Goal: Find specific page/section: Find specific page/section

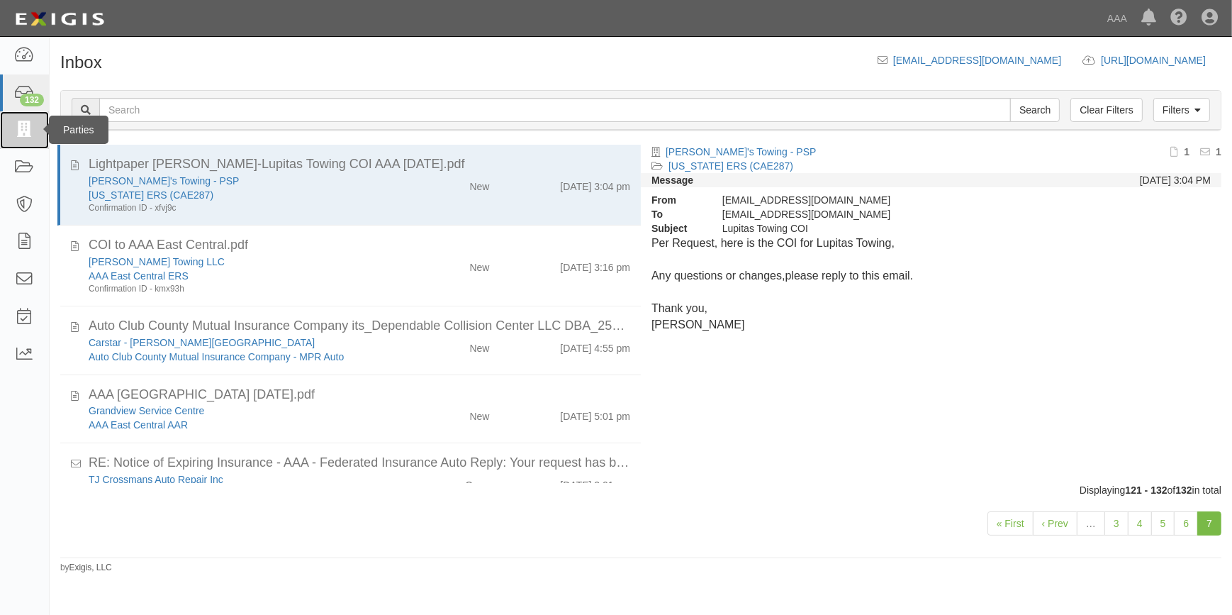
click at [17, 138] on link at bounding box center [24, 130] width 49 height 38
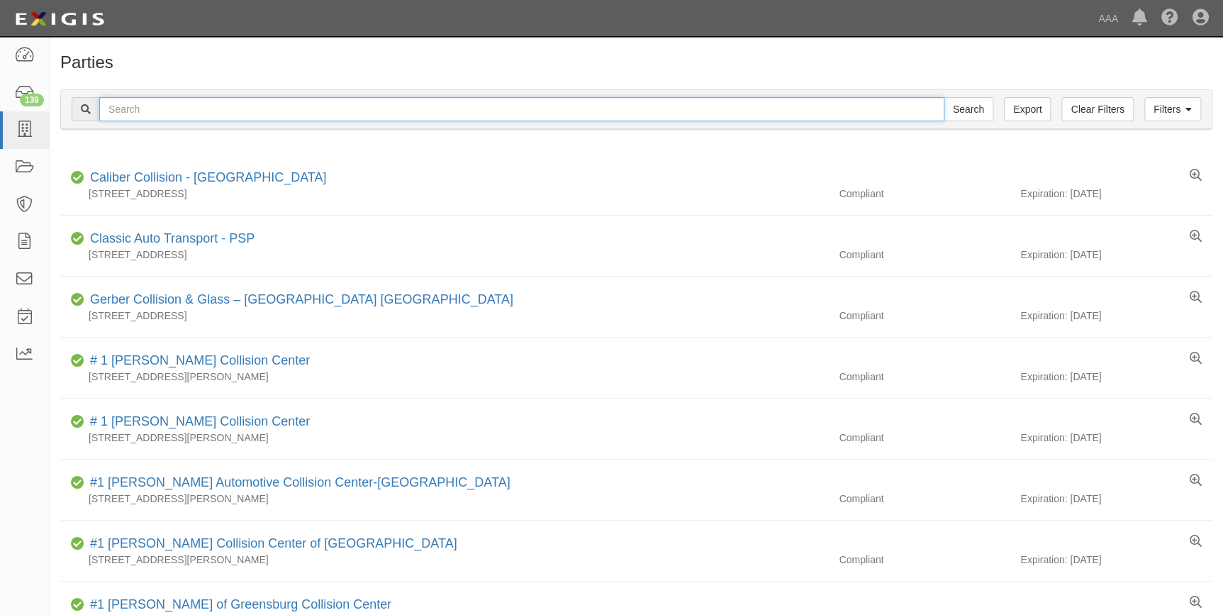
click at [536, 113] on input "text" at bounding box center [521, 109] width 845 height 24
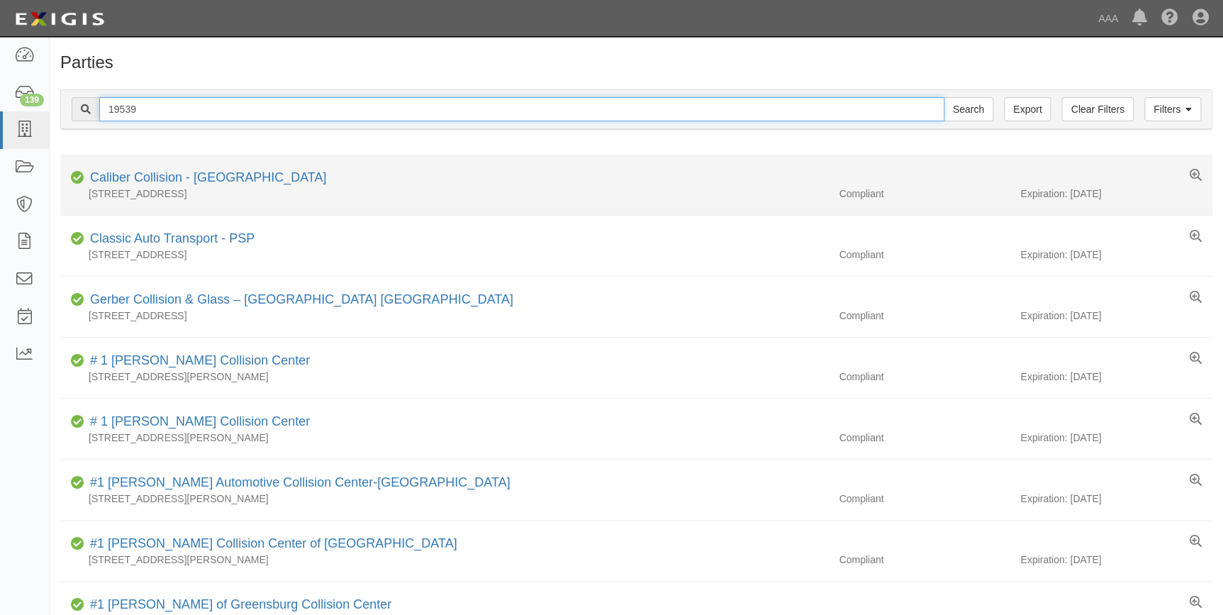
type input "19539"
click at [944, 97] on input "Search" at bounding box center [969, 109] width 50 height 24
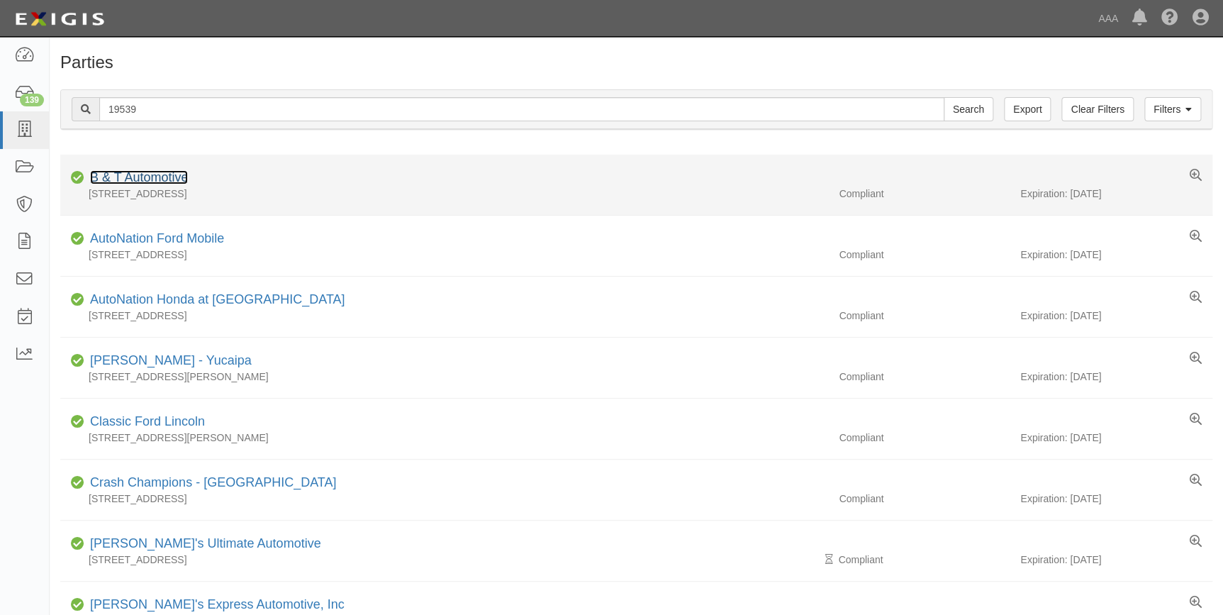
click at [162, 174] on link "B & T Automotive" at bounding box center [139, 177] width 98 height 14
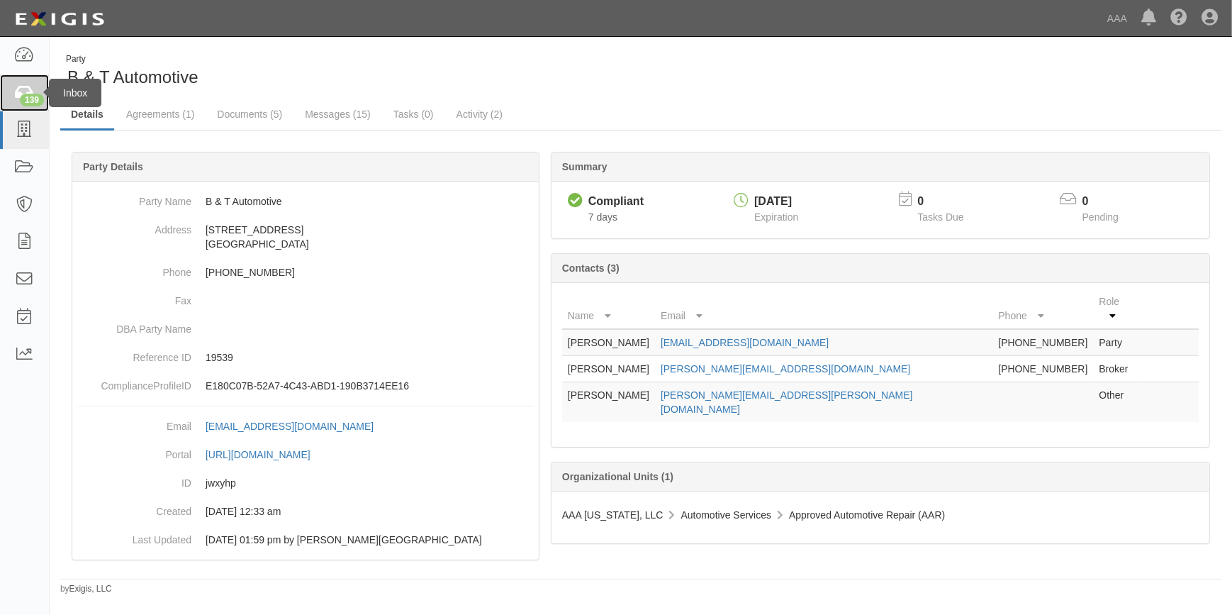
click at [26, 94] on div "139" at bounding box center [32, 100] width 24 height 13
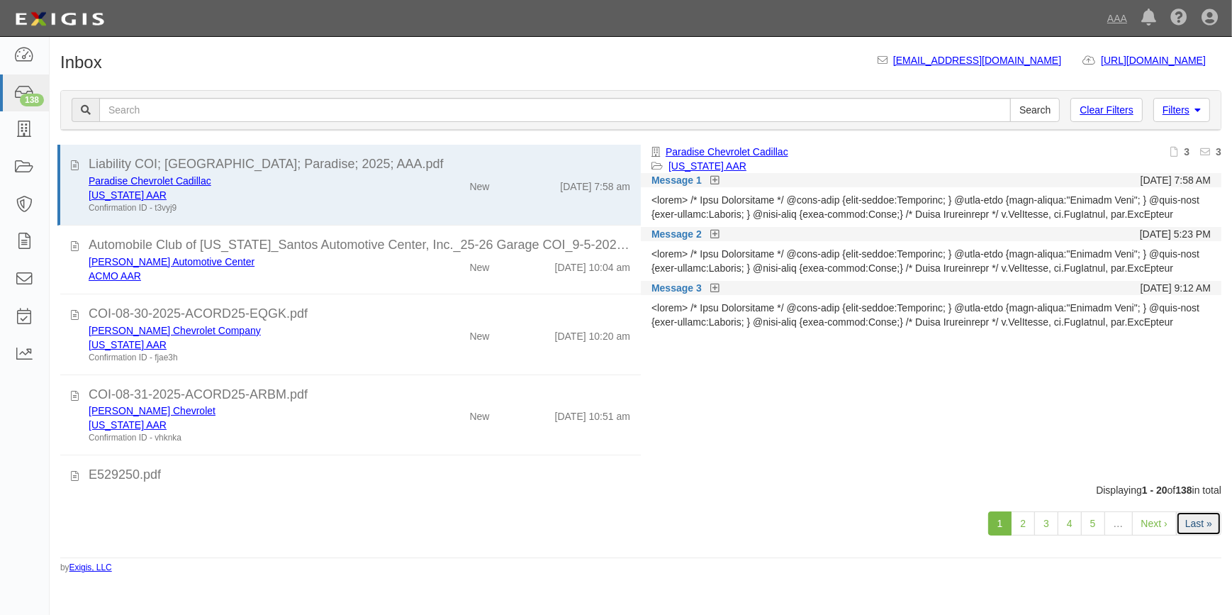
click at [1194, 522] on link "Last »" at bounding box center [1198, 523] width 45 height 24
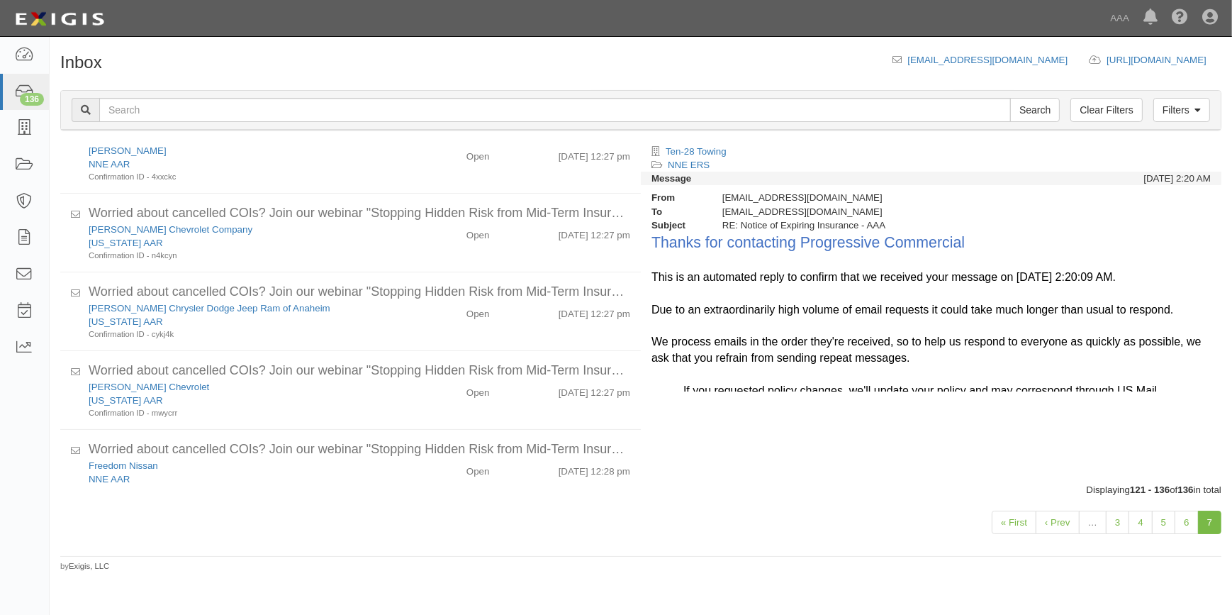
scroll to position [677, 0]
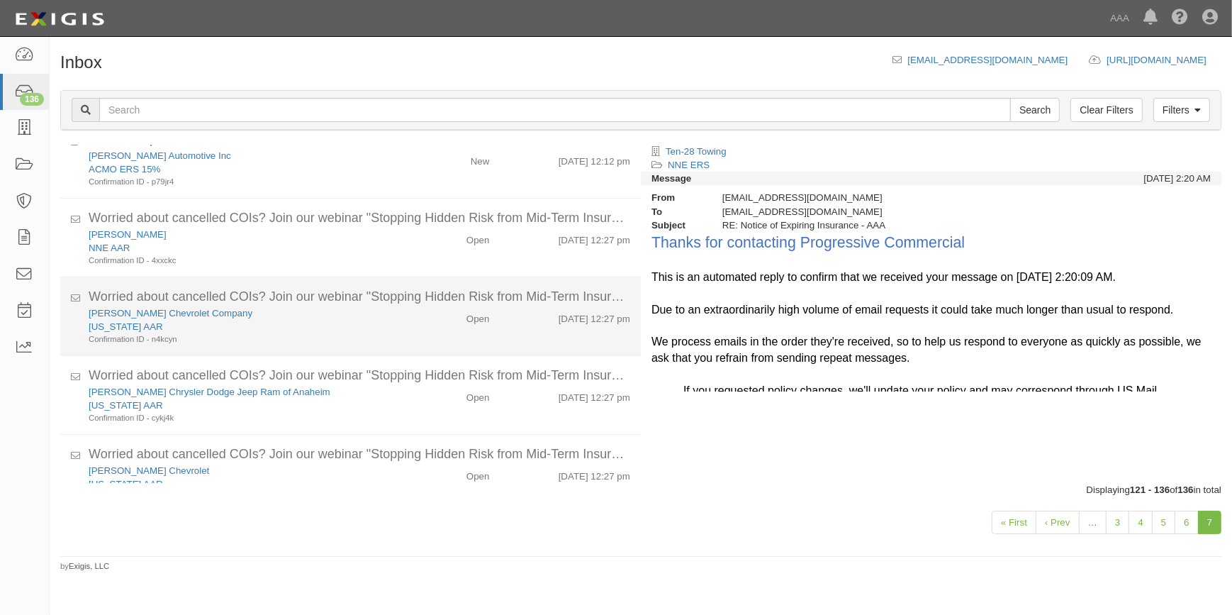
click at [368, 311] on div "Galles Chevrolet Company" at bounding box center [242, 312] width 307 height 13
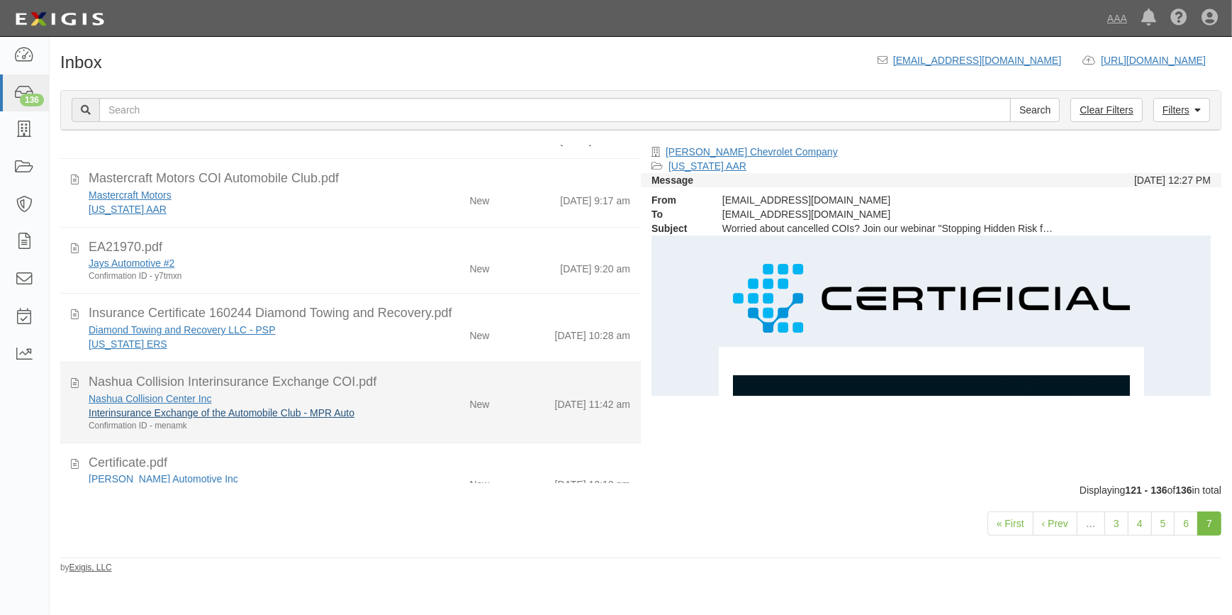
scroll to position [240, 0]
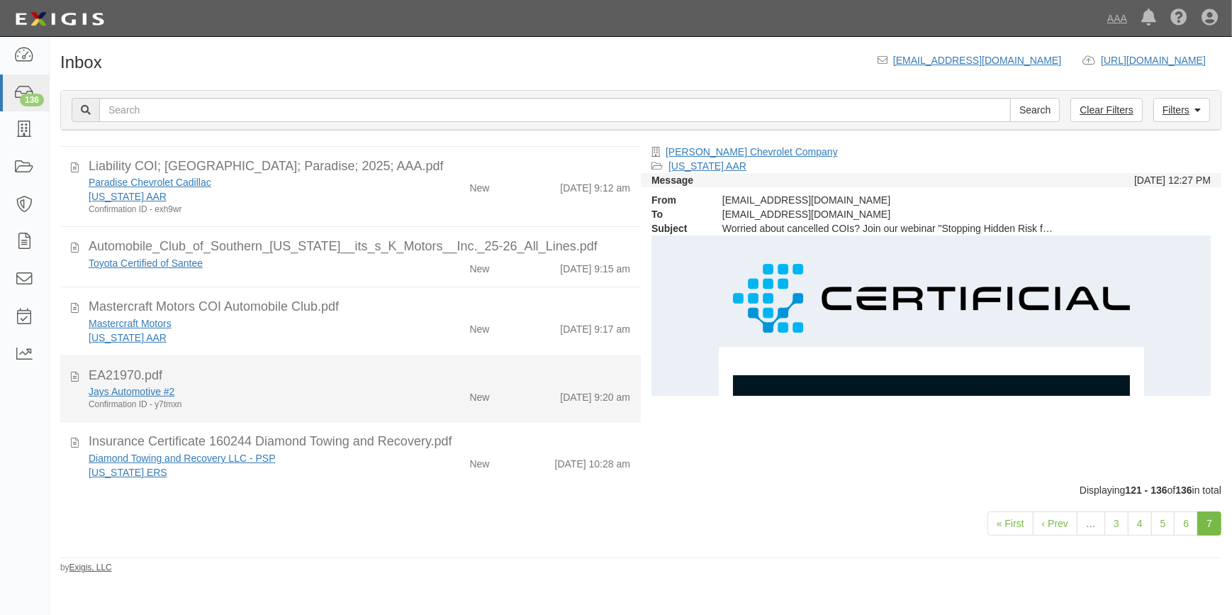
click at [344, 386] on div "Jays Automotive #2" at bounding box center [242, 391] width 307 height 14
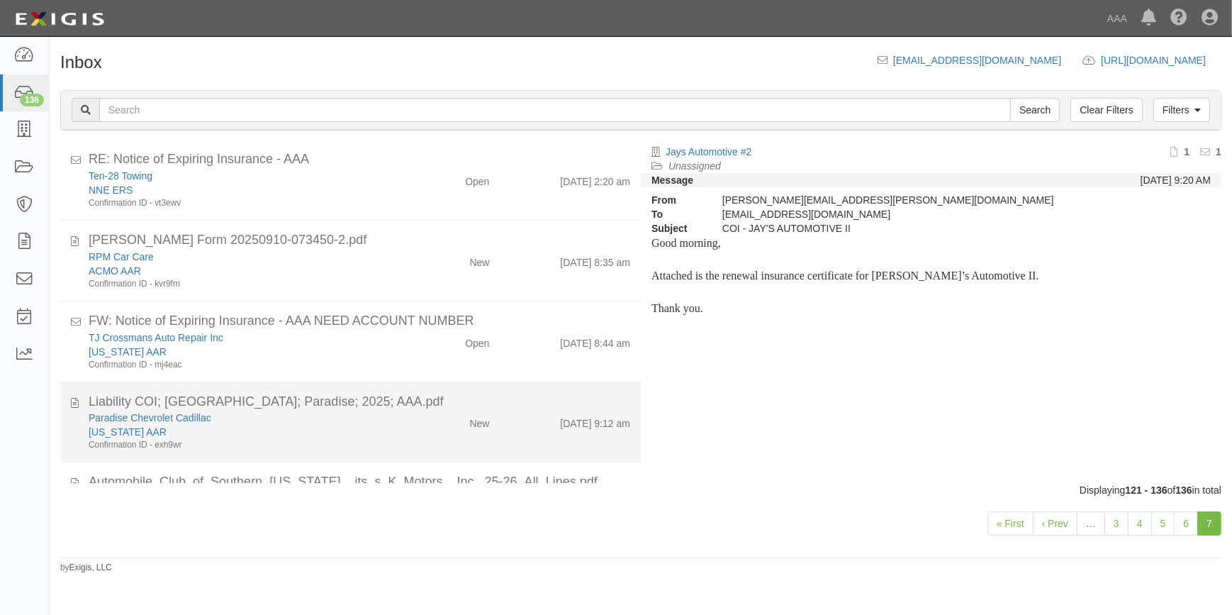
scroll to position [0, 0]
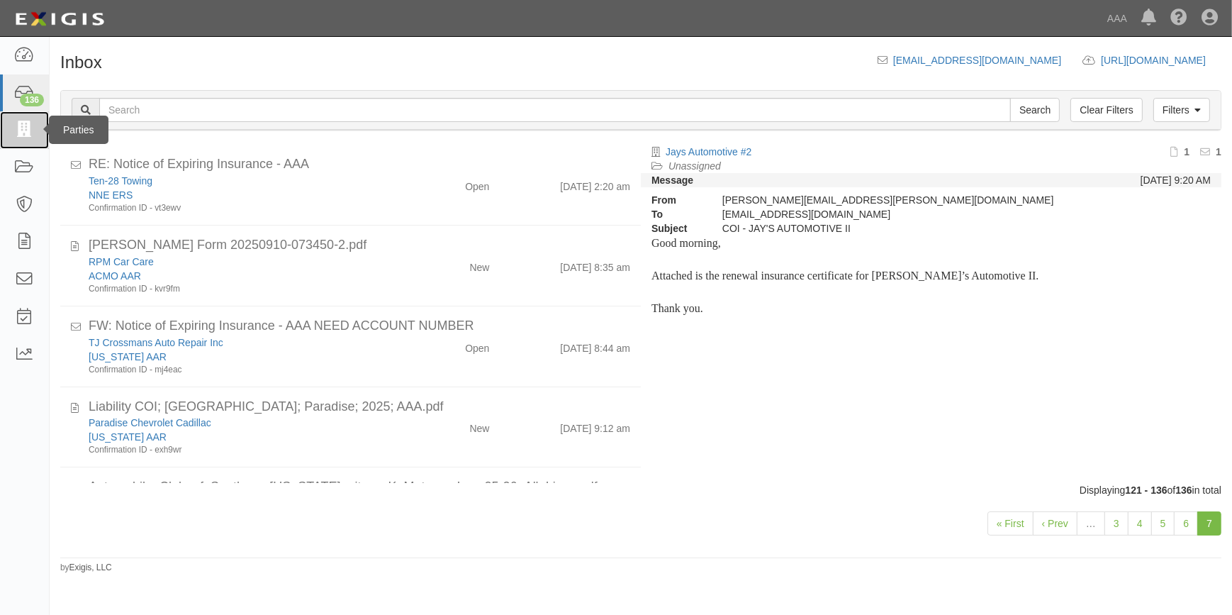
click at [25, 129] on icon at bounding box center [24, 130] width 20 height 16
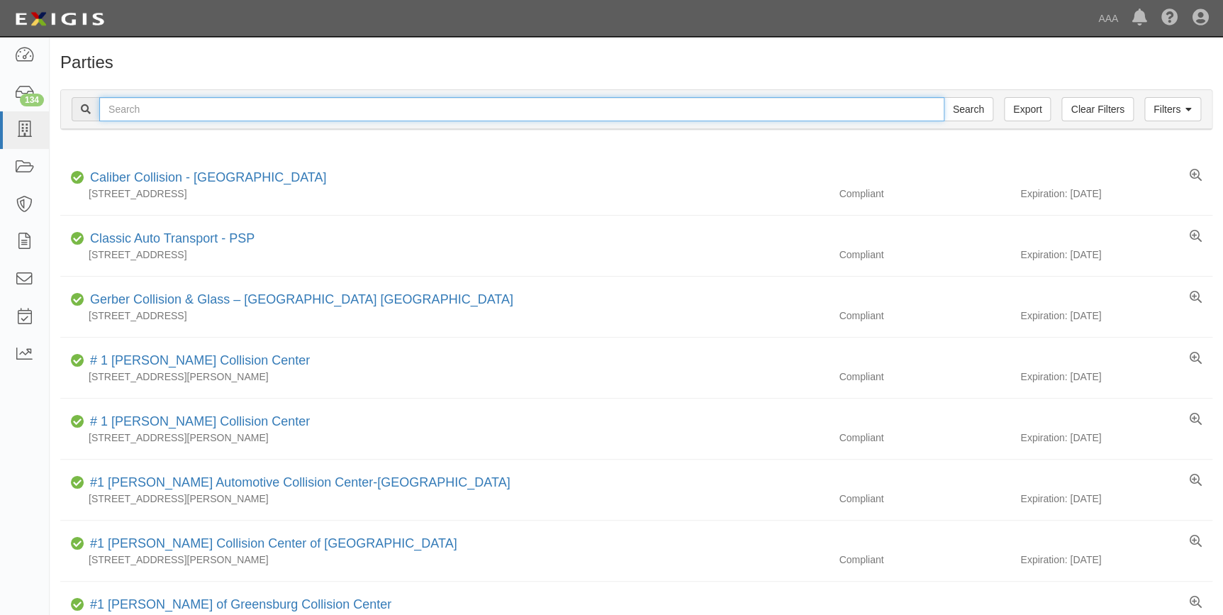
drag, startPoint x: 296, startPoint y: 104, endPoint x: 306, endPoint y: 135, distance: 33.4
click at [296, 104] on input "text" at bounding box center [521, 109] width 845 height 24
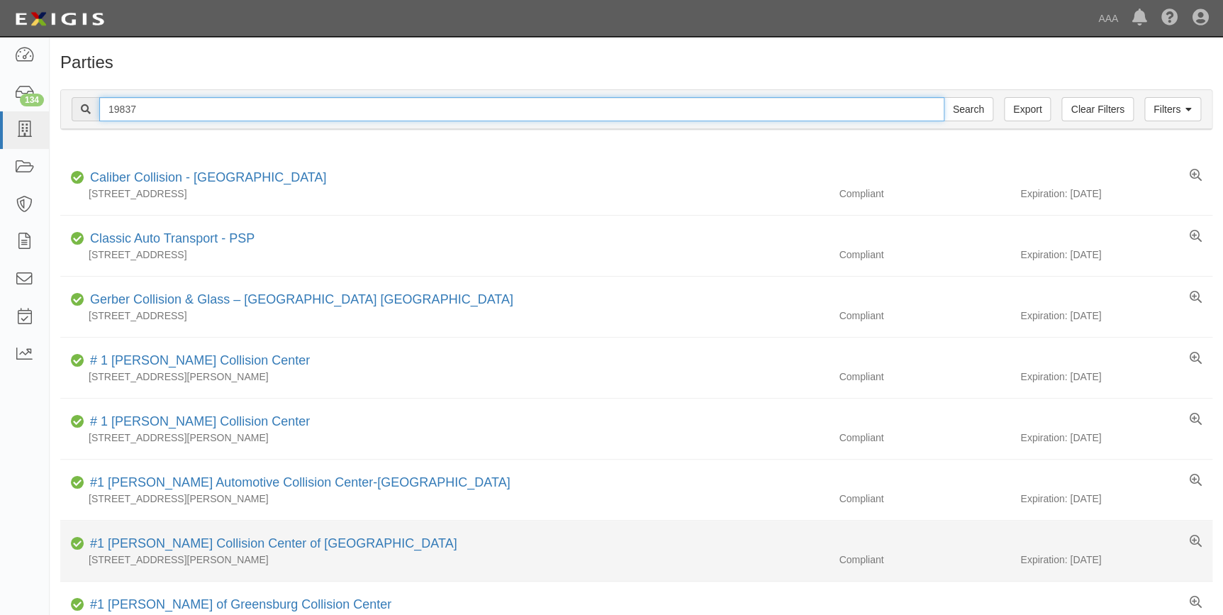
type input "19837"
click at [944, 97] on input "Search" at bounding box center [969, 109] width 50 height 24
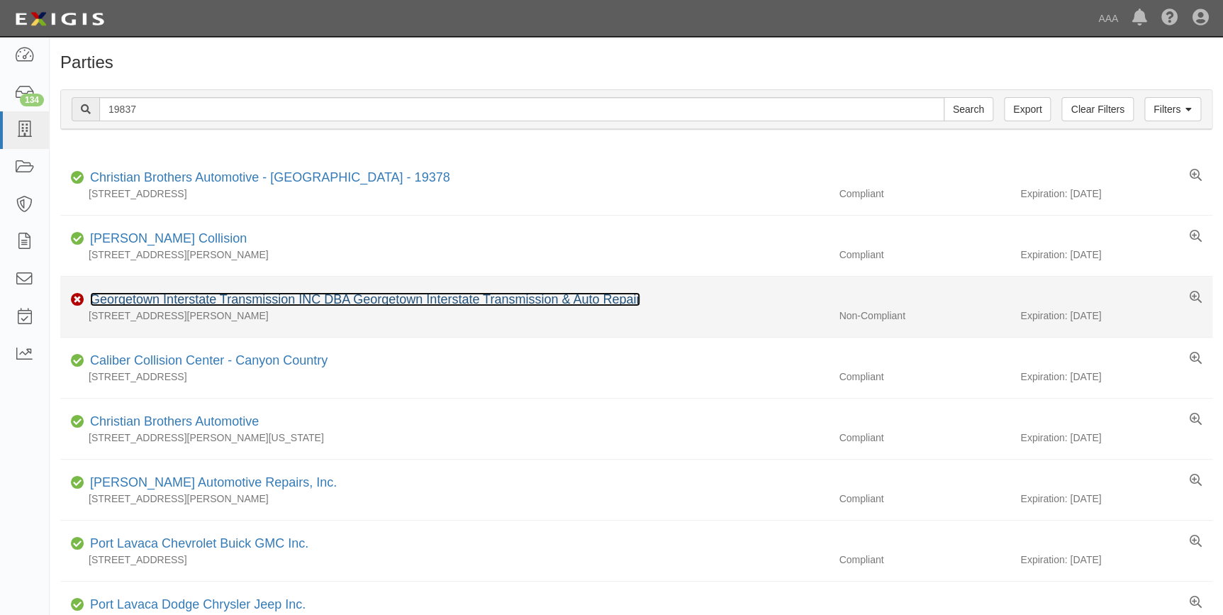
click at [376, 300] on link "Georgetown Interstate Transmission INC DBA Georgetown Interstate Transmission &…" at bounding box center [365, 299] width 550 height 14
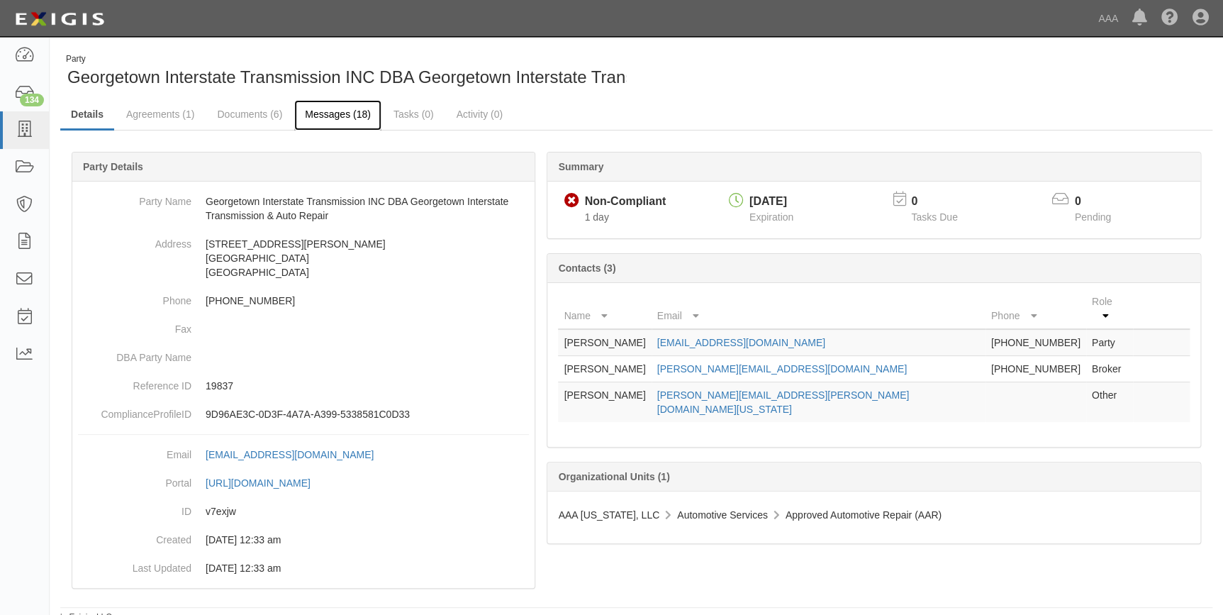
click at [341, 120] on link "Messages (18)" at bounding box center [337, 115] width 87 height 30
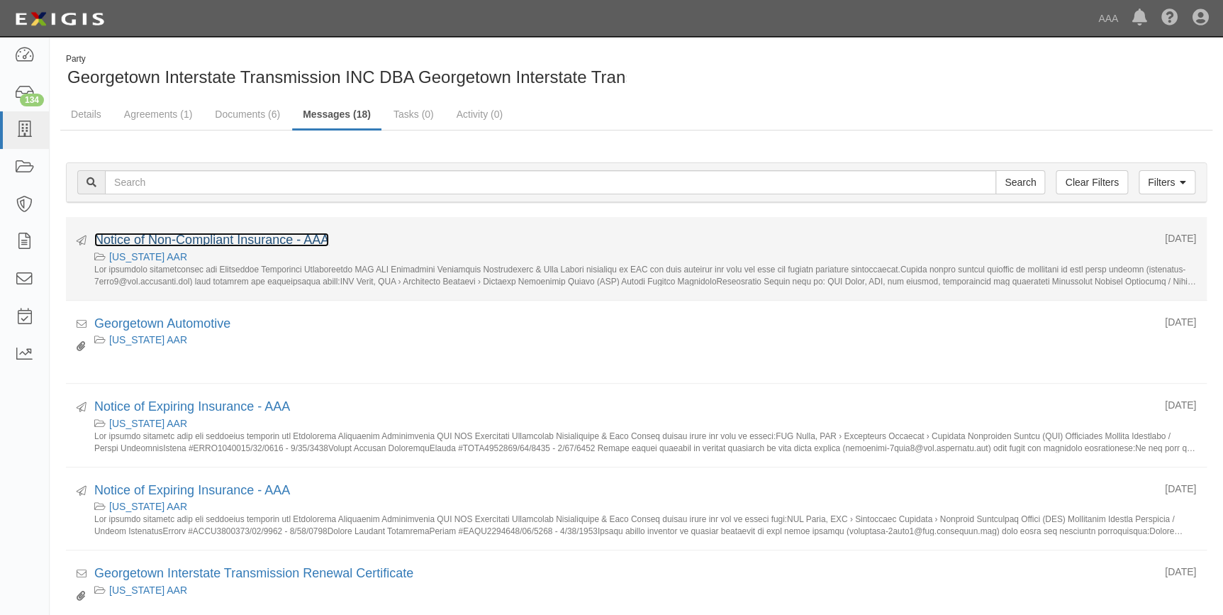
click at [239, 240] on link "Notice of Non-Compliant Insurance - AAA" at bounding box center [211, 240] width 235 height 14
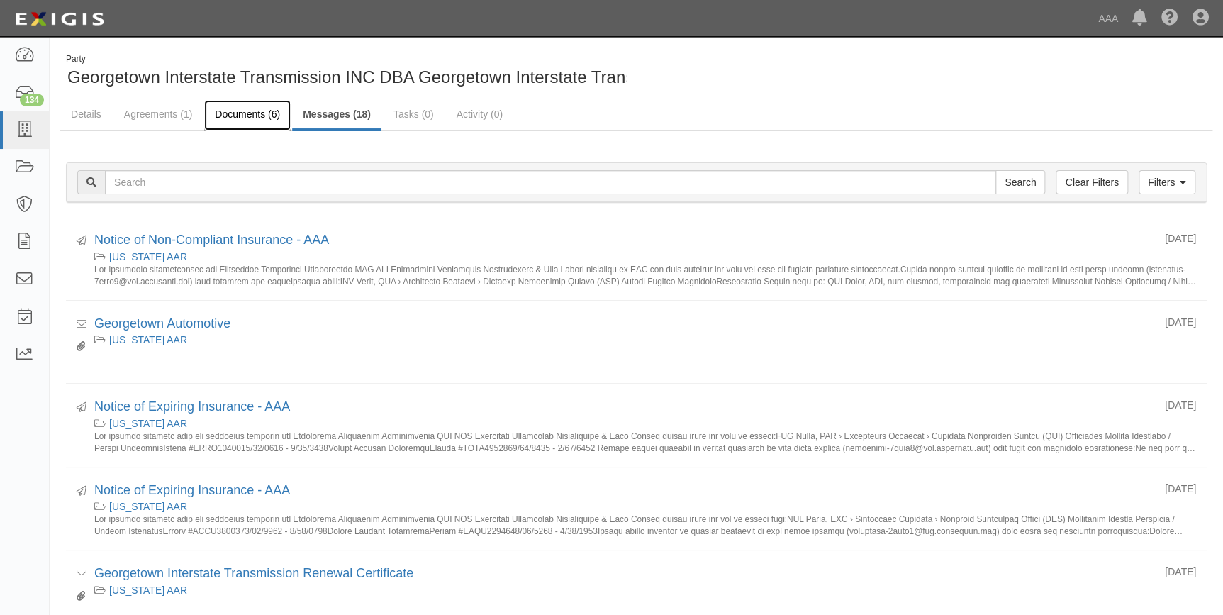
click at [234, 111] on link "Documents (6)" at bounding box center [247, 115] width 86 height 30
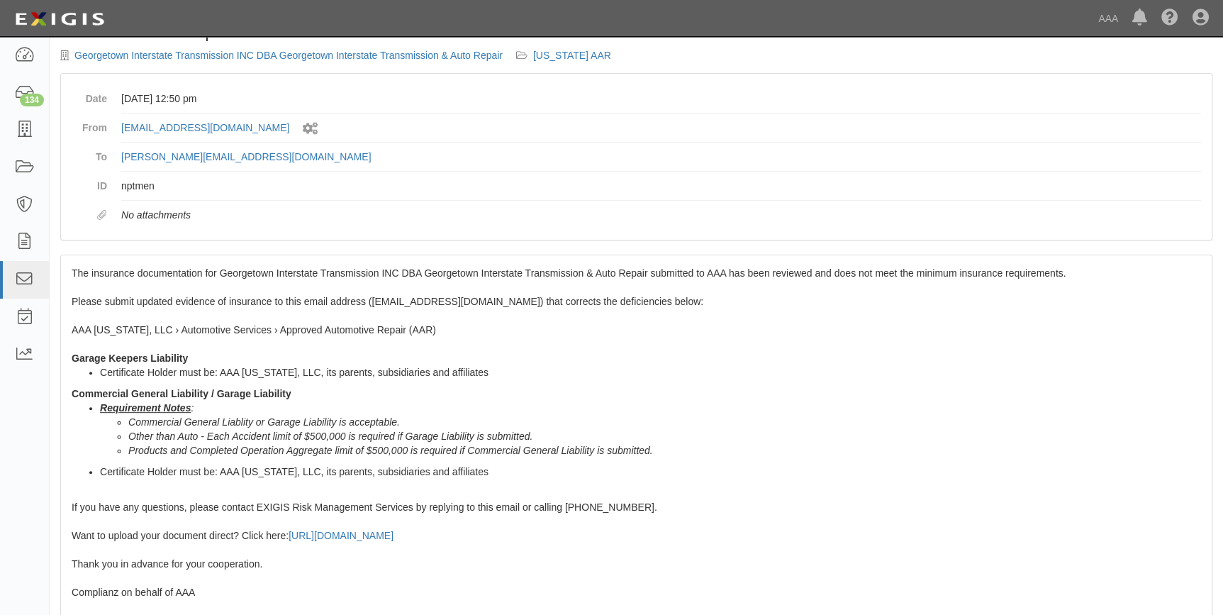
scroll to position [64, 0]
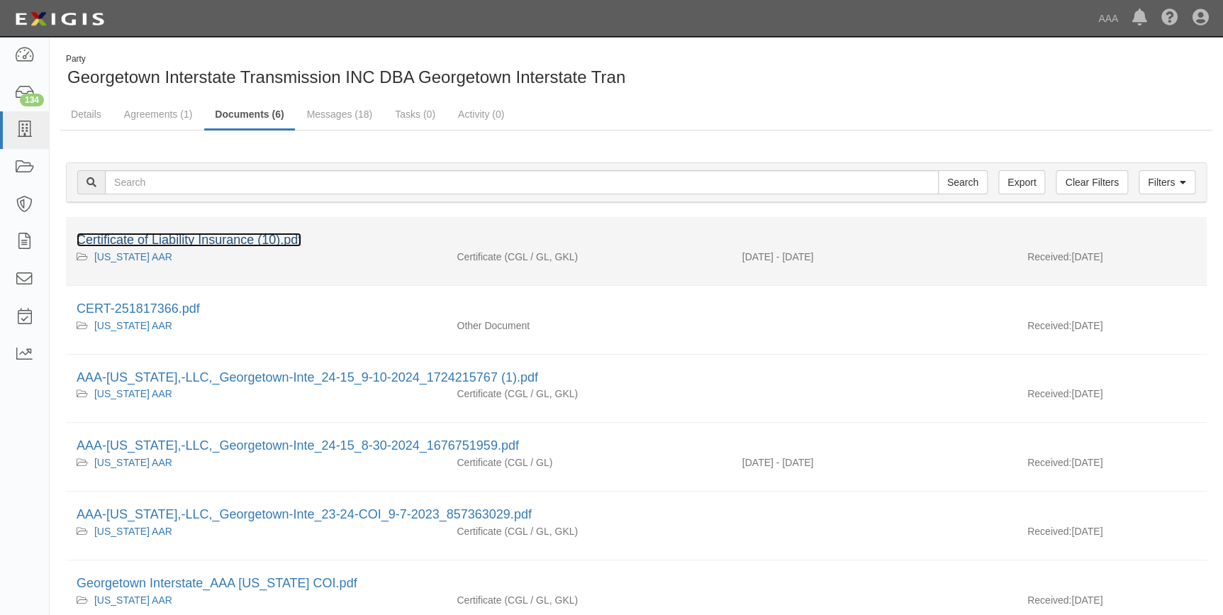
click at [245, 240] on link "Certificate of Liability Insurance (10).pdf" at bounding box center [189, 240] width 225 height 14
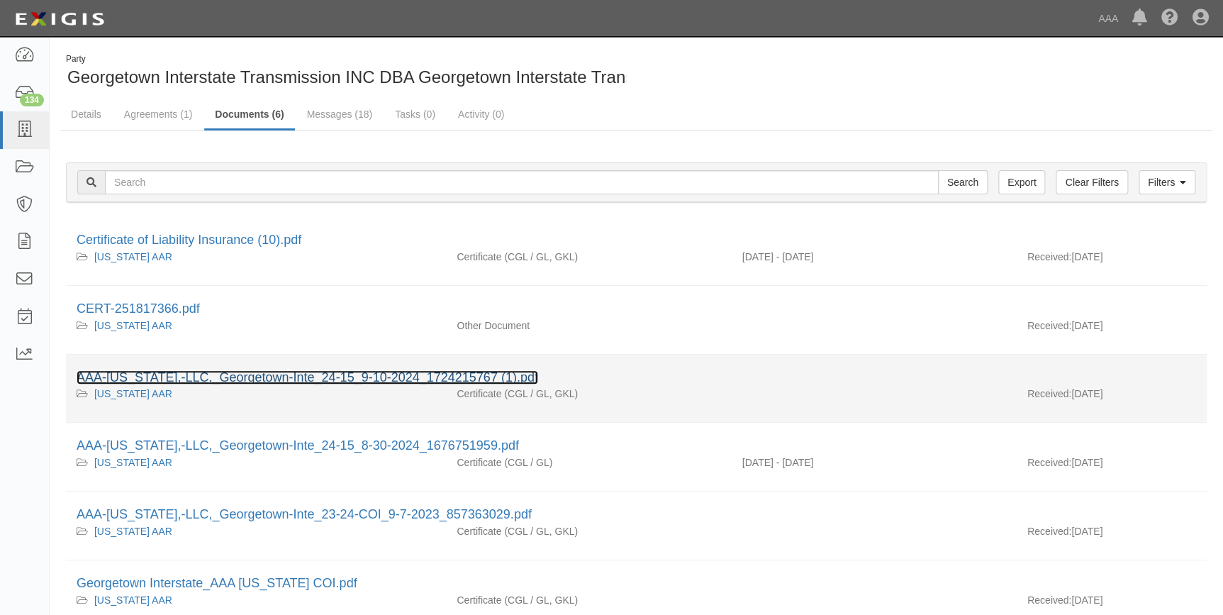
click at [298, 373] on link "AAA-Texas,-LLC,_Georgetown-Inte_24-15_9-10-2024_1724215767 (1).pdf" at bounding box center [308, 377] width 462 height 14
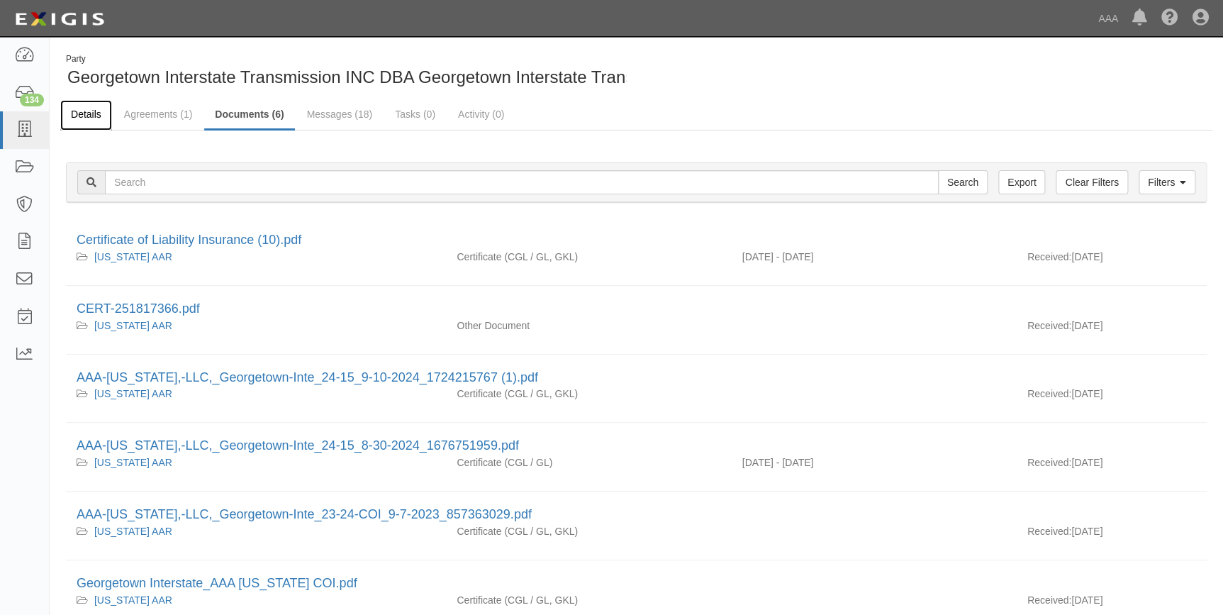
click at [75, 116] on link "Details" at bounding box center [86, 115] width 52 height 30
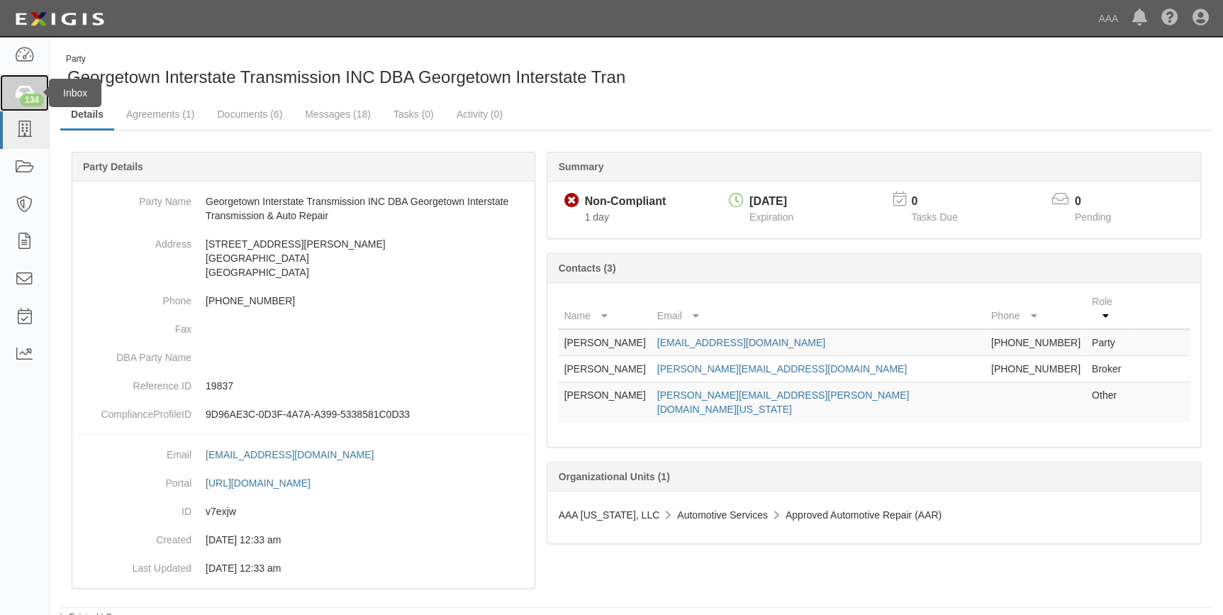
click at [22, 96] on div "134" at bounding box center [32, 100] width 24 height 13
